Goal: Navigation & Orientation: Find specific page/section

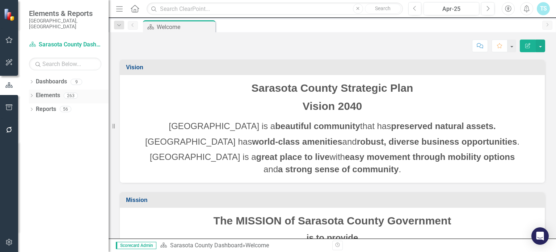
click at [33, 94] on icon "Dropdown" at bounding box center [31, 96] width 5 height 4
click at [51, 105] on link "Goal Goals" at bounding box center [51, 109] width 25 height 8
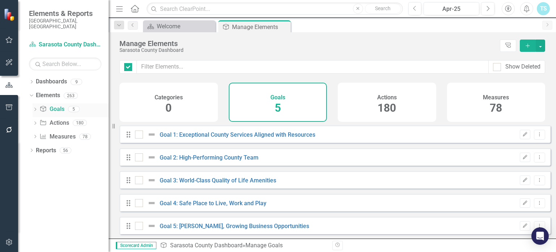
checkbox input "false"
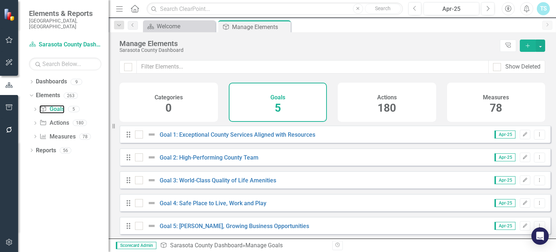
scroll to position [6, 0]
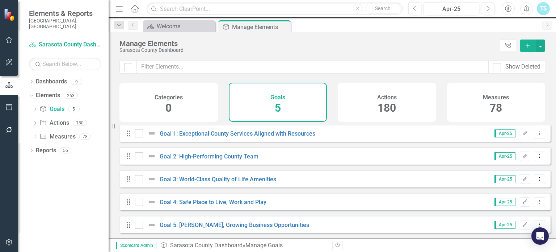
click at [246, 138] on div "Goal 1: Exceptional County Services Aligned with Resources" at bounding box center [226, 133] width 182 height 9
click at [232, 133] on link "Goal 1: Exceptional County Services Aligned with Resources" at bounding box center [238, 133] width 156 height 7
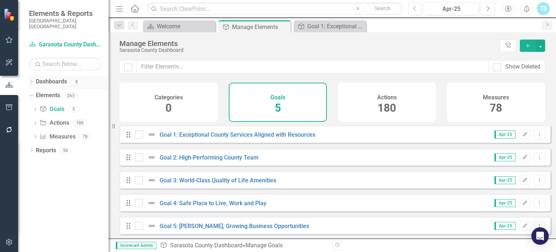
click at [30, 80] on icon "Dropdown" at bounding box center [31, 82] width 5 height 4
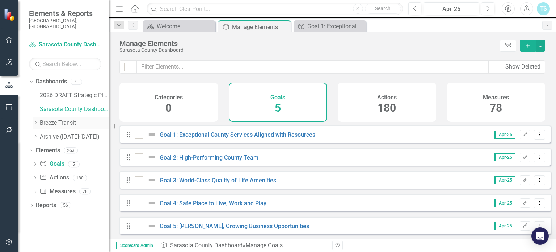
click at [59, 119] on link "Breeze Transit" at bounding box center [74, 123] width 69 height 8
